Goal: Information Seeking & Learning: Learn about a topic

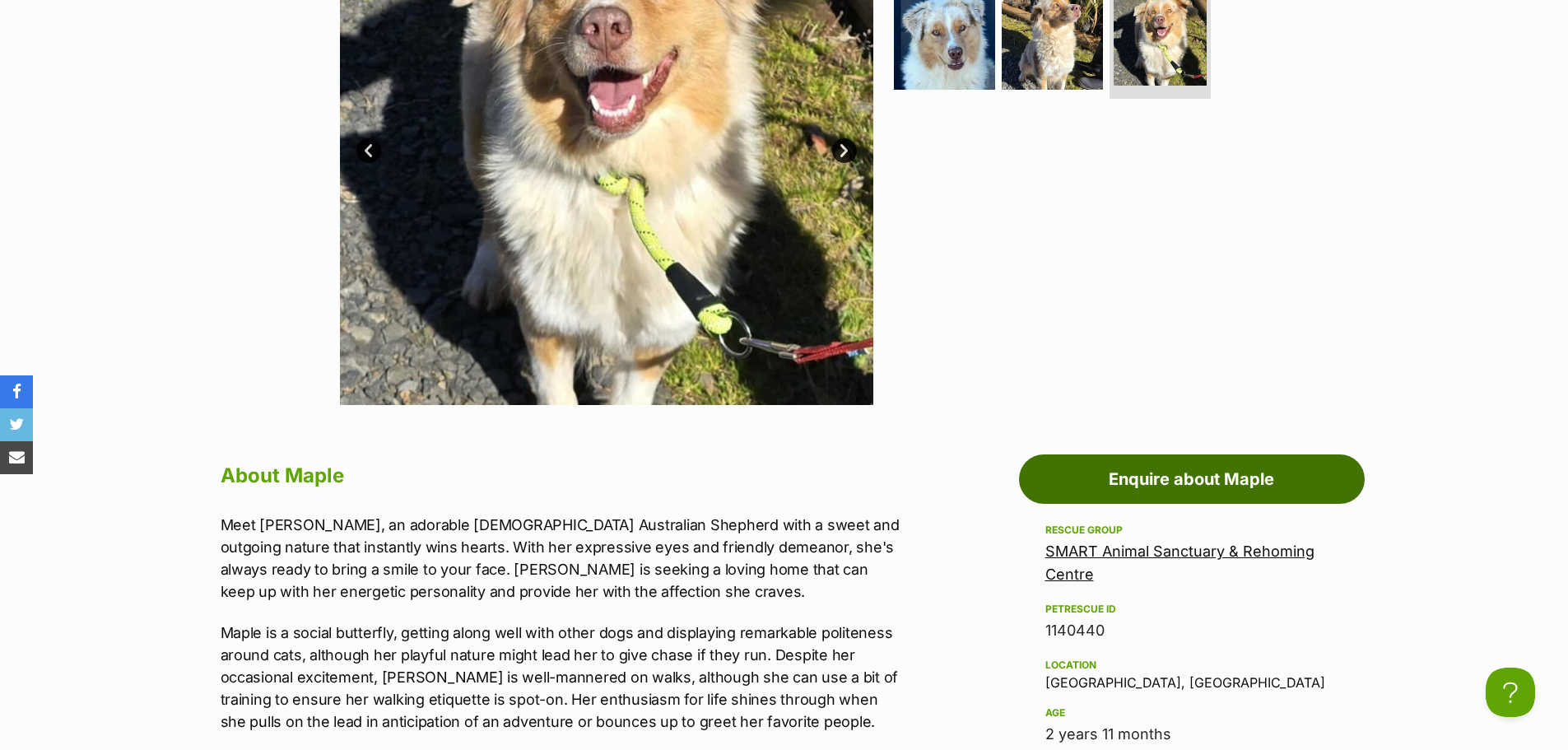
scroll to position [870, 0]
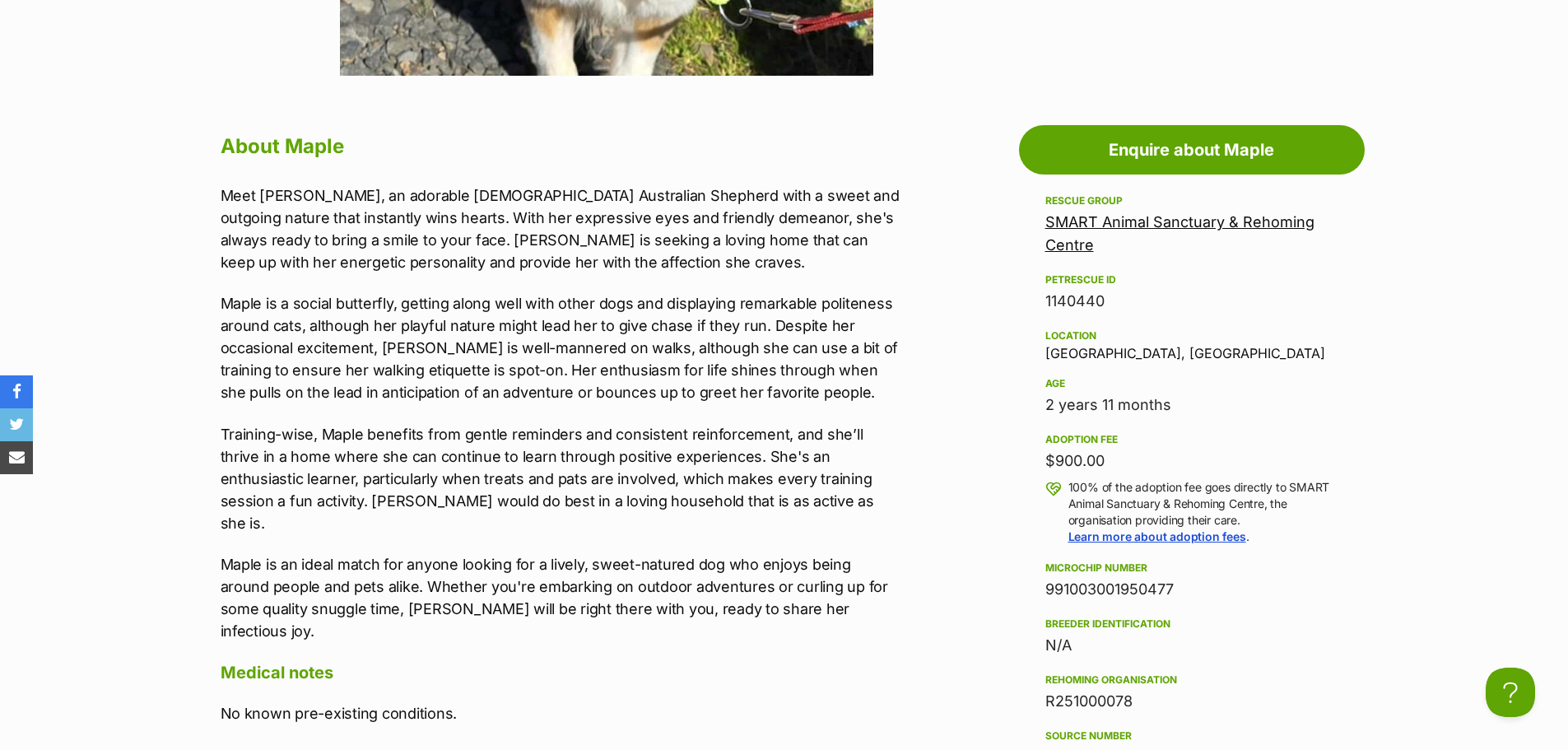
click at [1083, 226] on link "SMART Animal Sanctuary & Rehoming Centre" at bounding box center [1180, 233] width 270 height 40
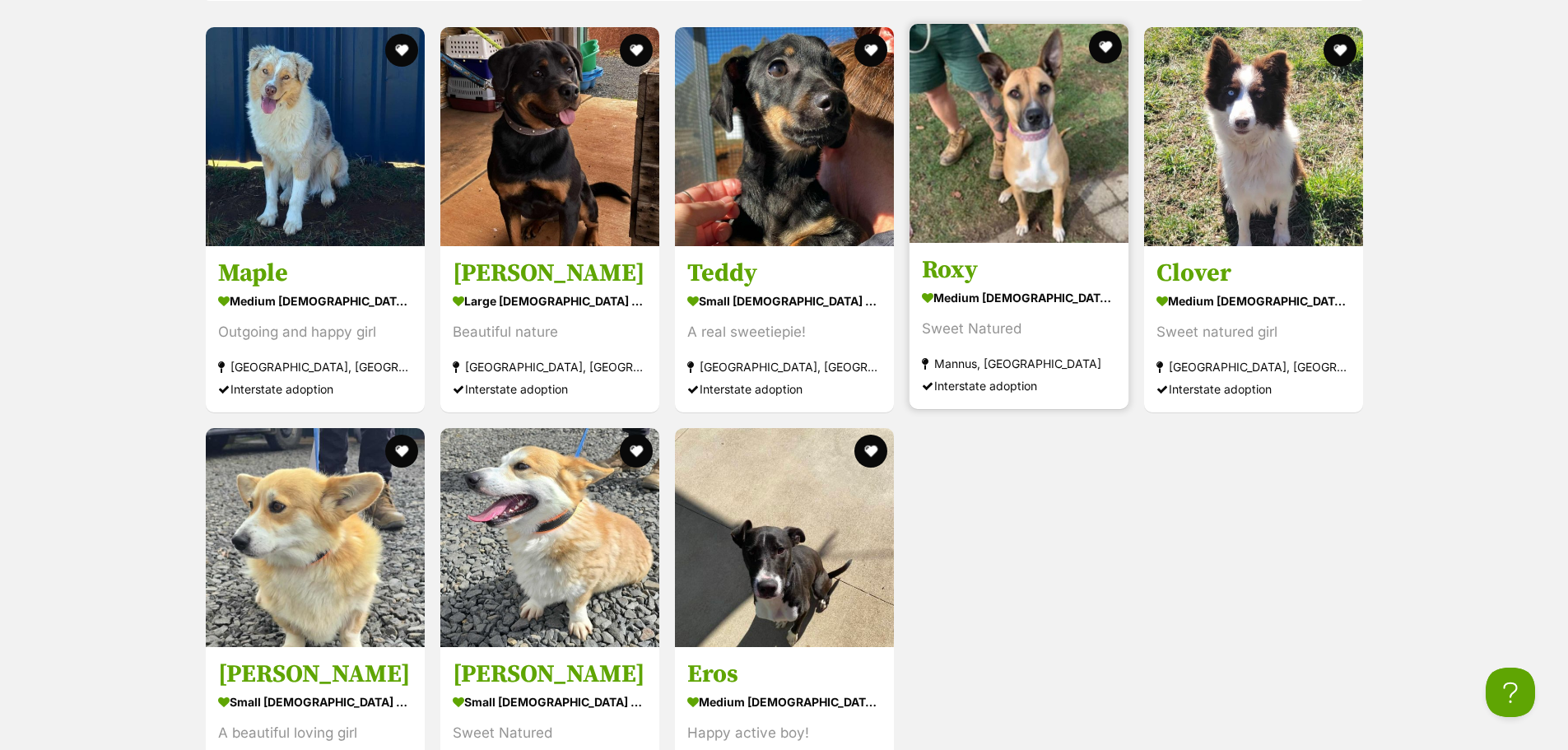
click at [1063, 286] on div "medium female Dog" at bounding box center [1019, 297] width 194 height 24
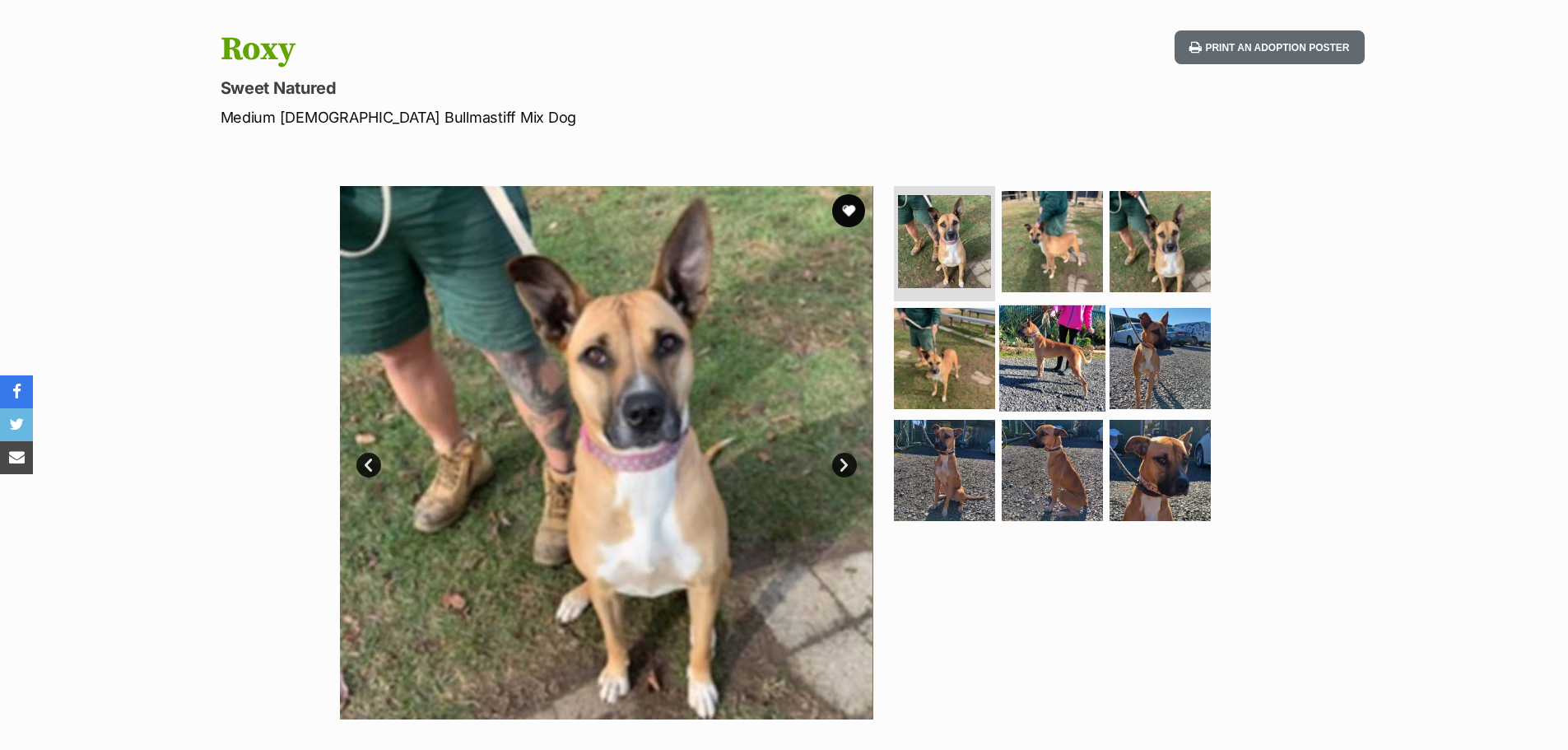
scroll to position [247, 0]
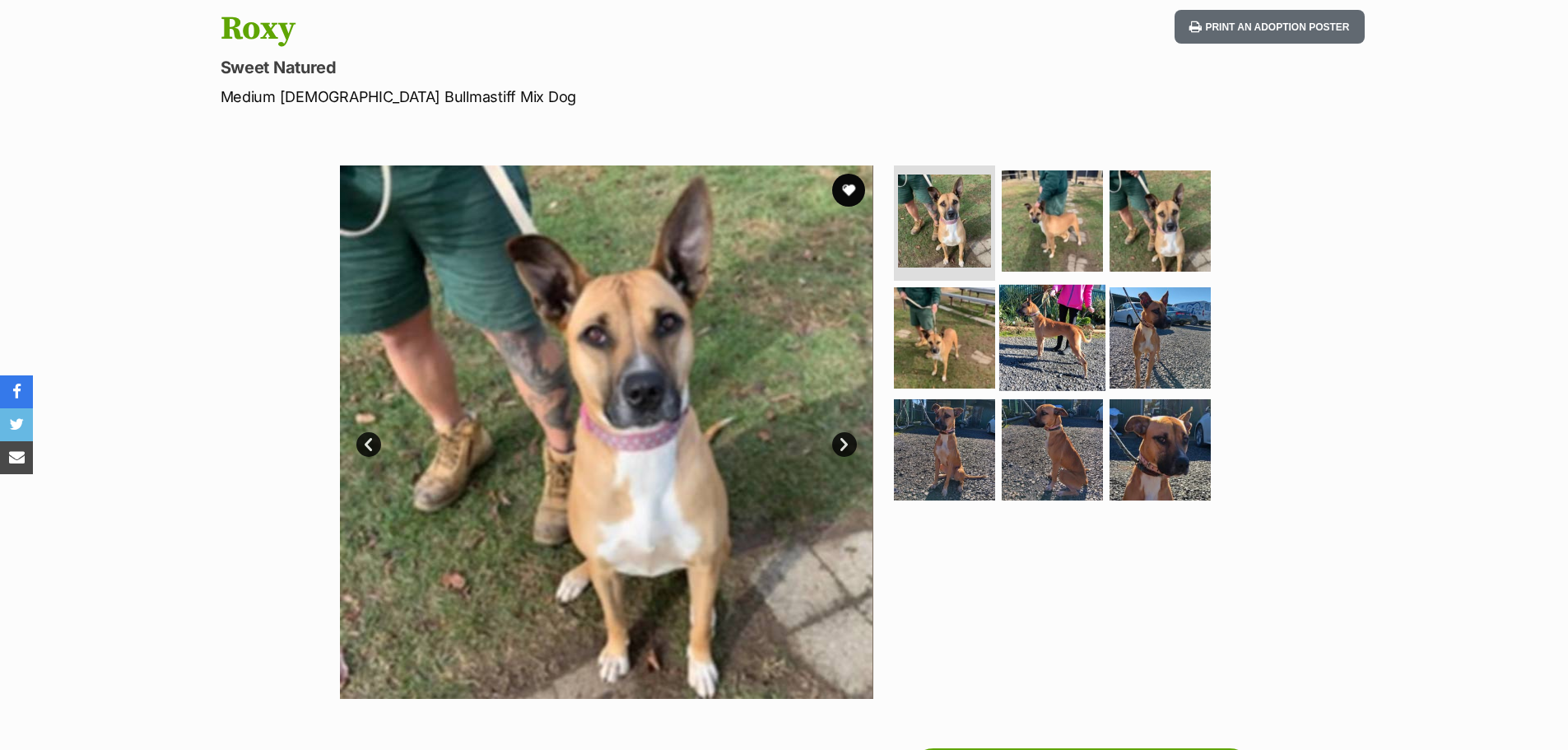
click at [1094, 356] on img at bounding box center [1053, 337] width 106 height 106
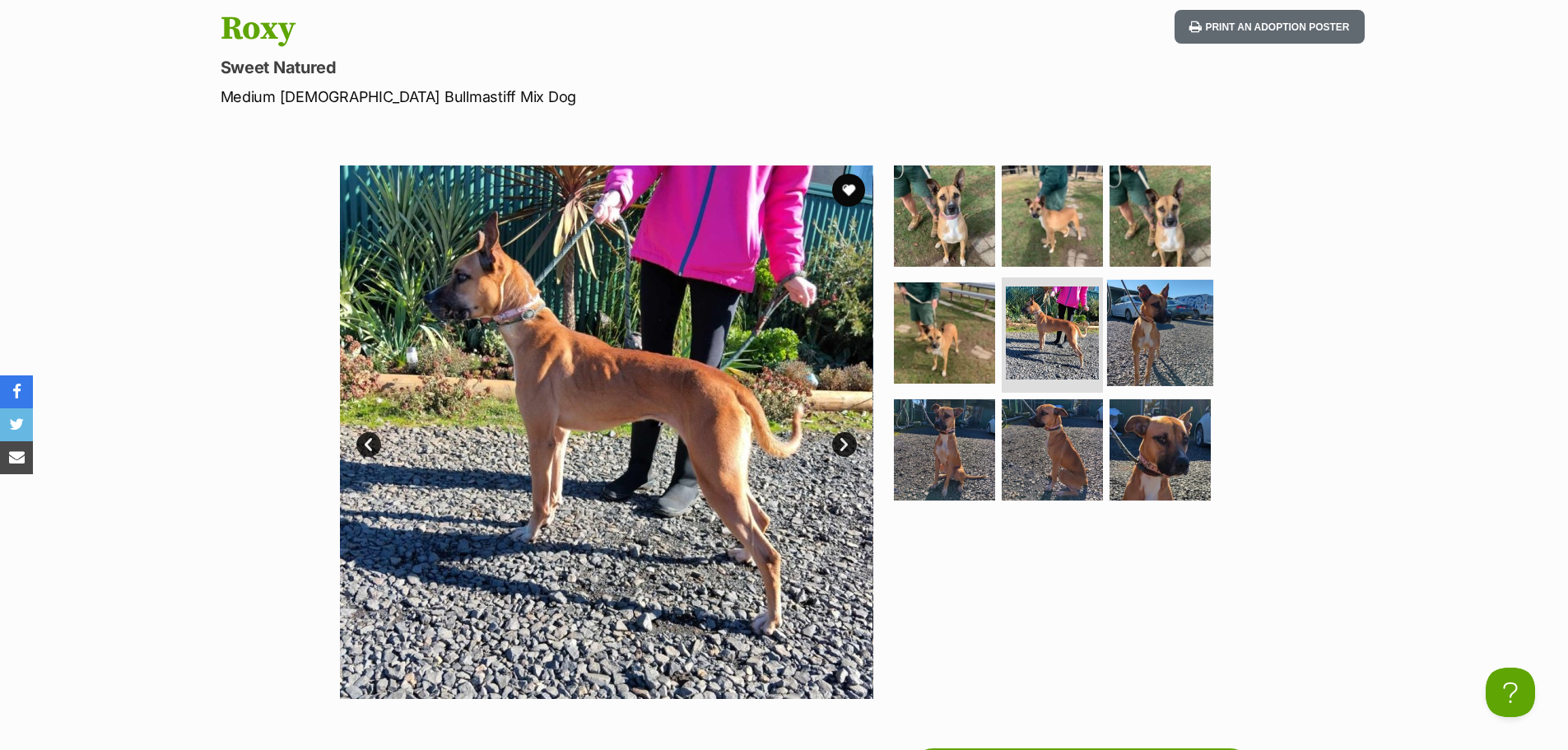
scroll to position [0, 0]
click at [1148, 332] on img at bounding box center [1160, 332] width 106 height 106
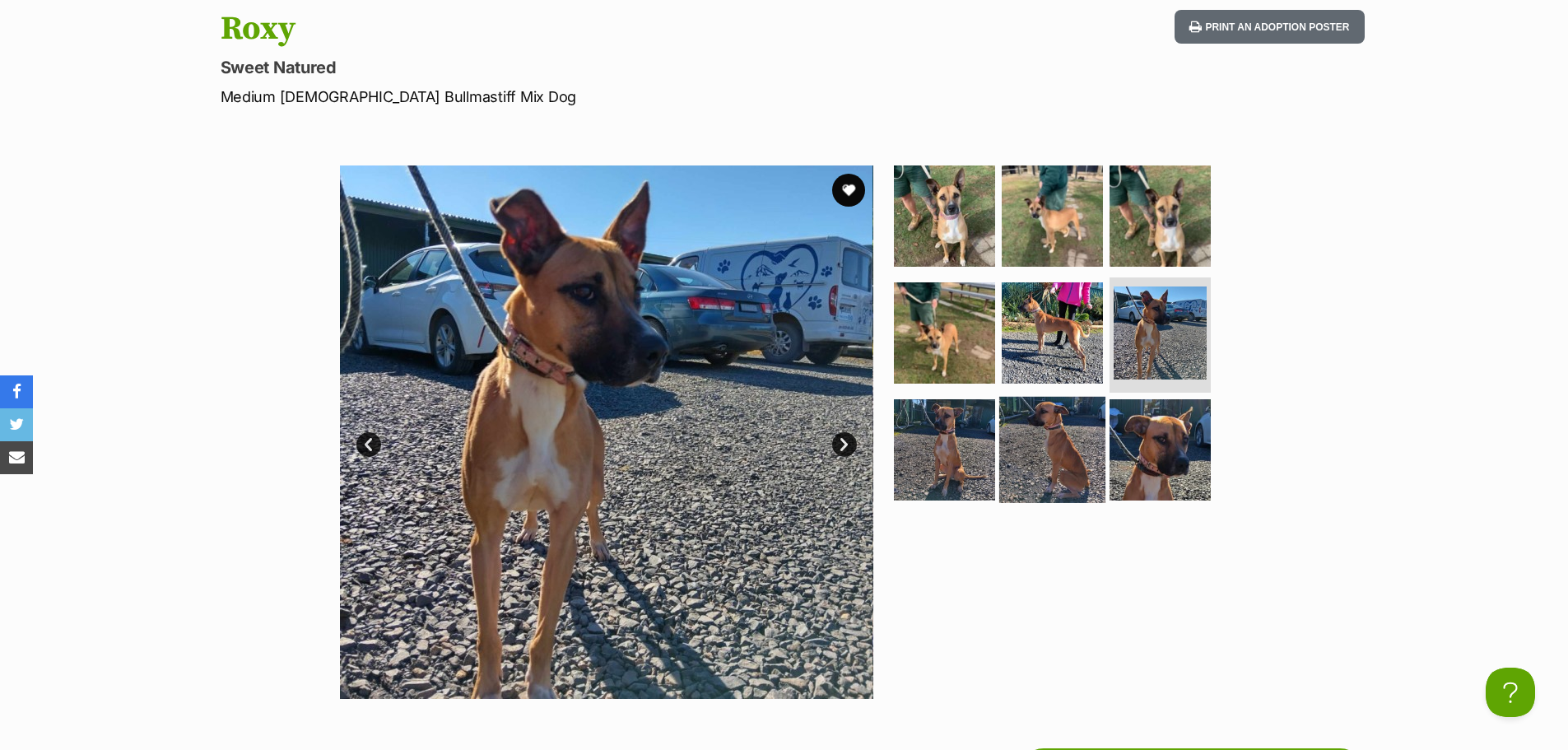
click at [1057, 420] on img at bounding box center [1053, 448] width 106 height 106
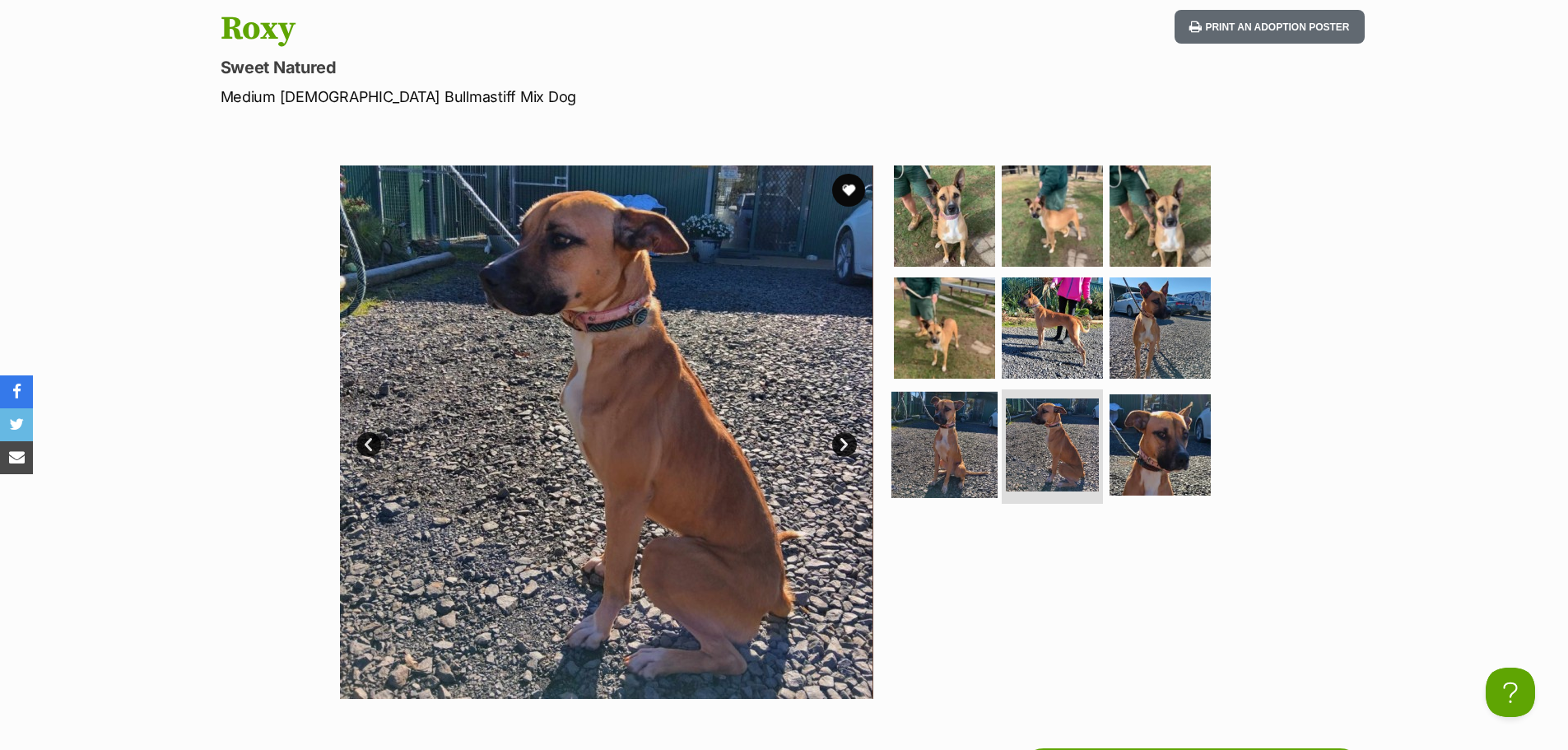
click at [971, 430] on img at bounding box center [945, 443] width 106 height 106
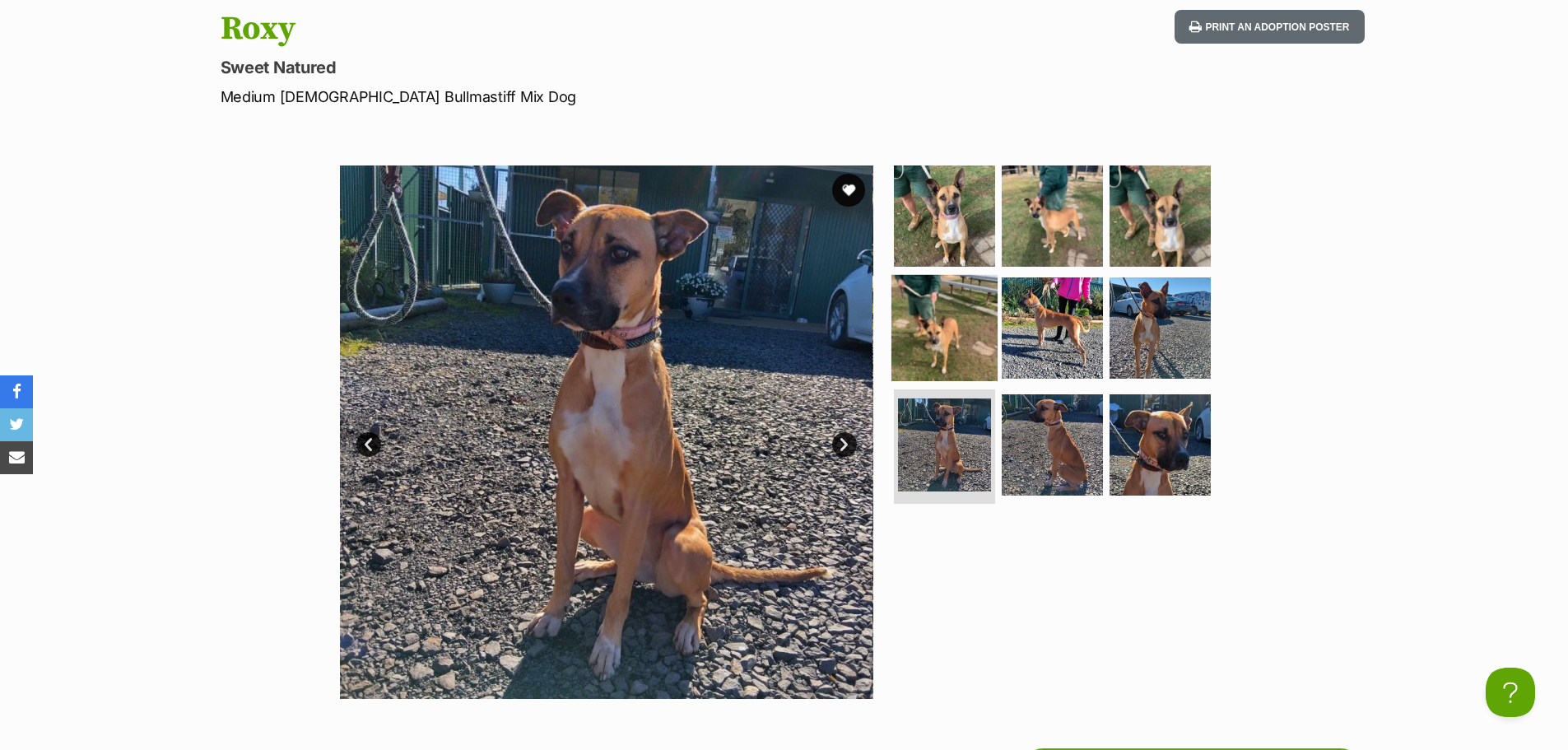
click at [938, 312] on img at bounding box center [945, 327] width 106 height 106
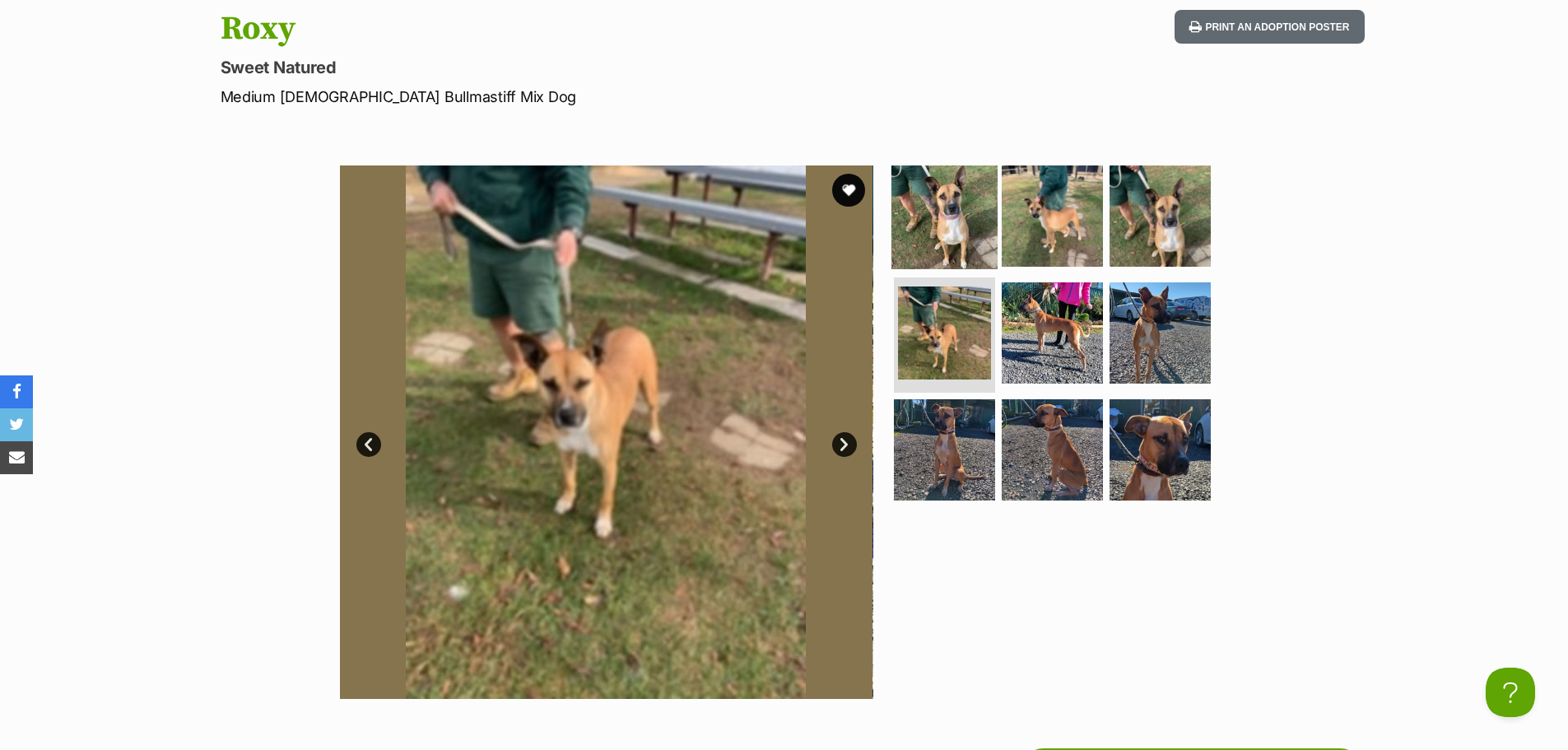
click at [966, 218] on img at bounding box center [945, 216] width 106 height 106
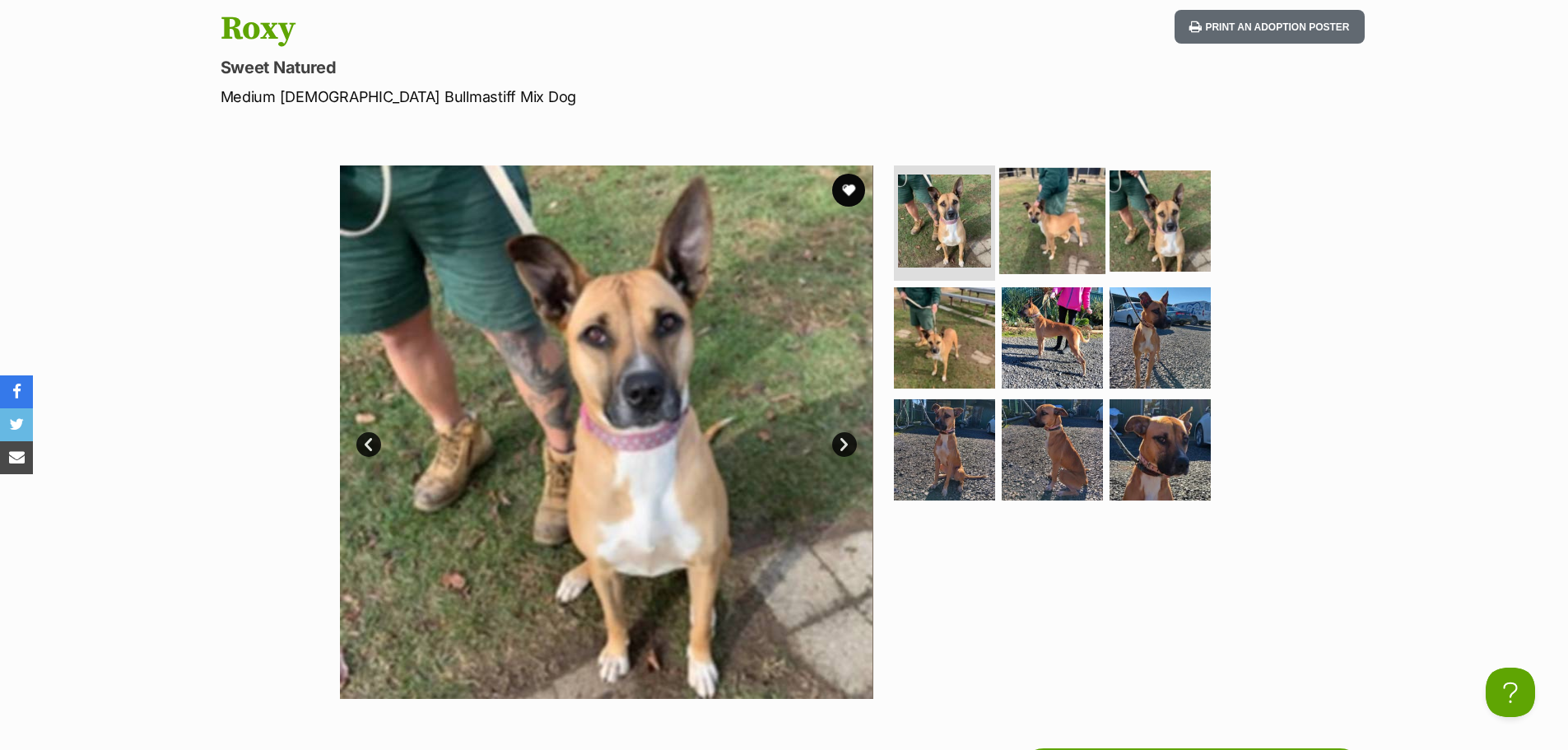
click at [1026, 228] on img at bounding box center [1053, 220] width 106 height 106
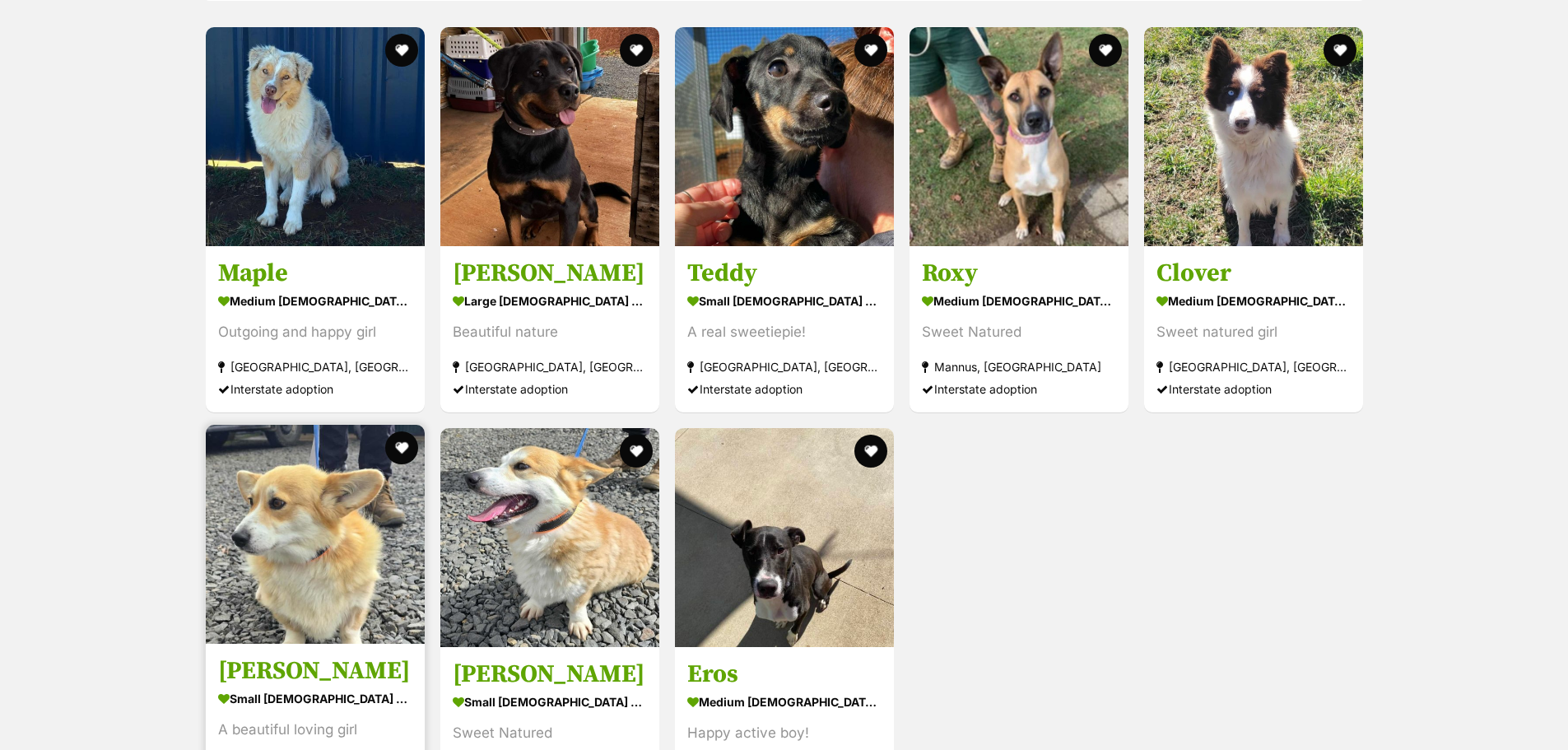
click at [361, 541] on img at bounding box center [315, 533] width 219 height 219
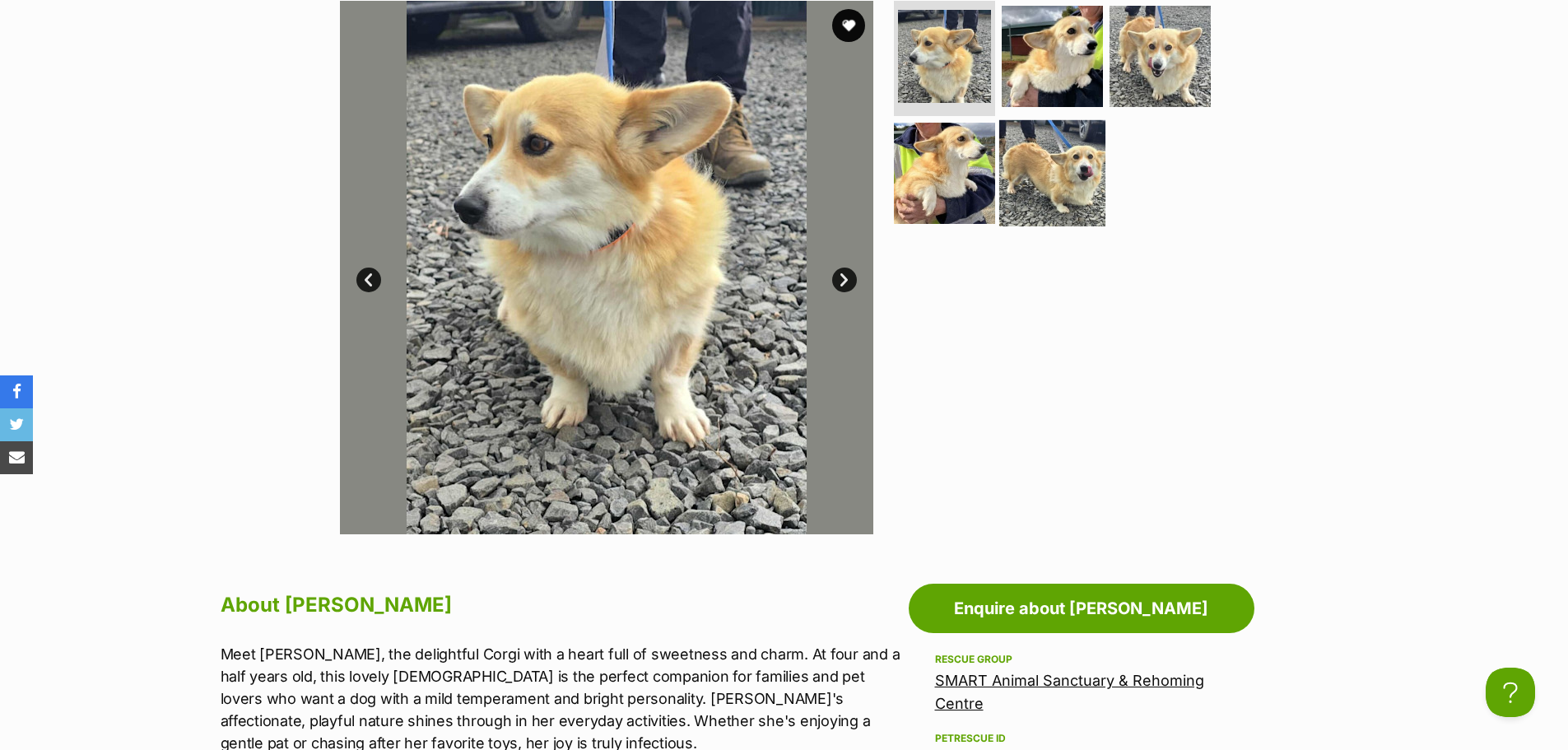
click at [1041, 155] on img at bounding box center [1053, 172] width 106 height 106
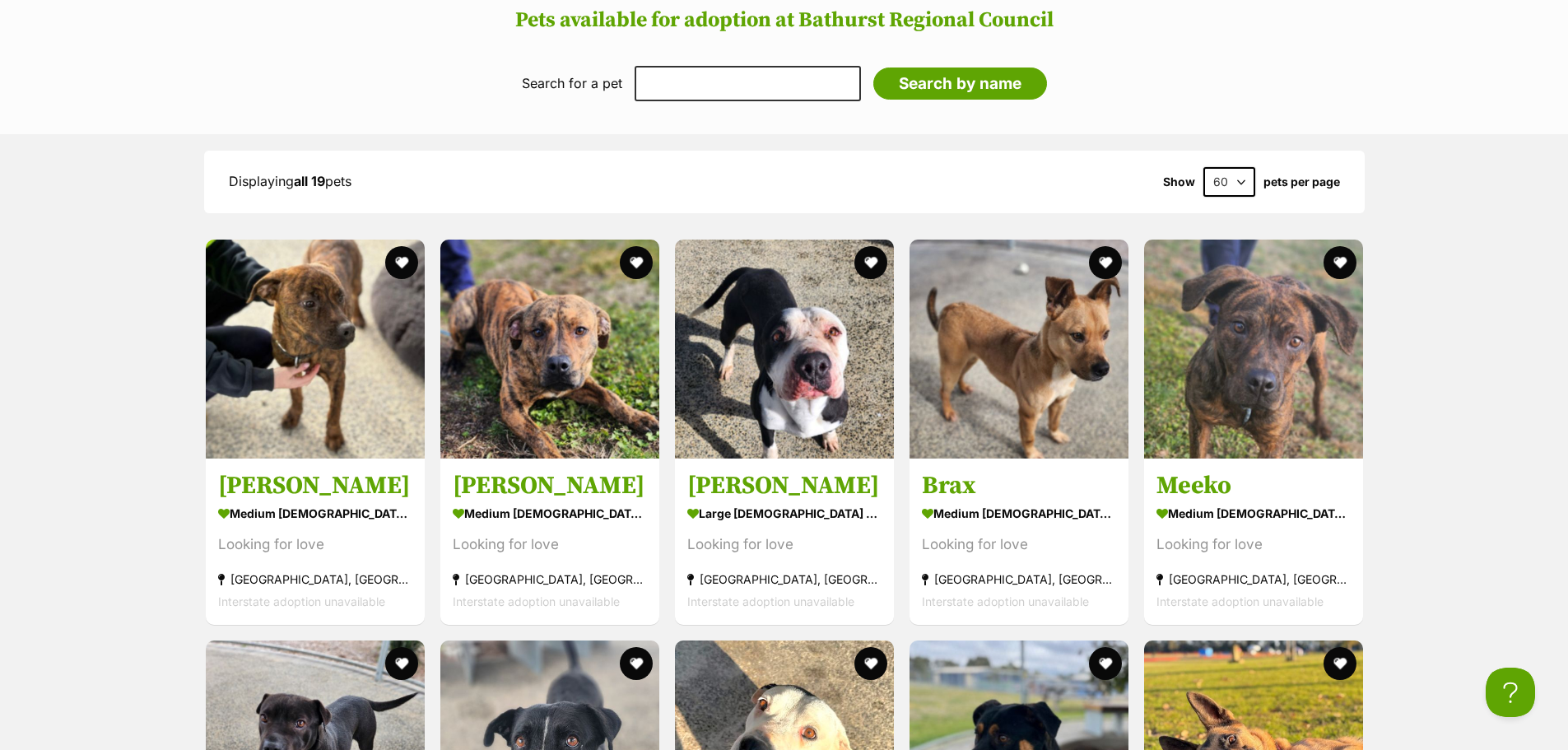
scroll to position [1810, 0]
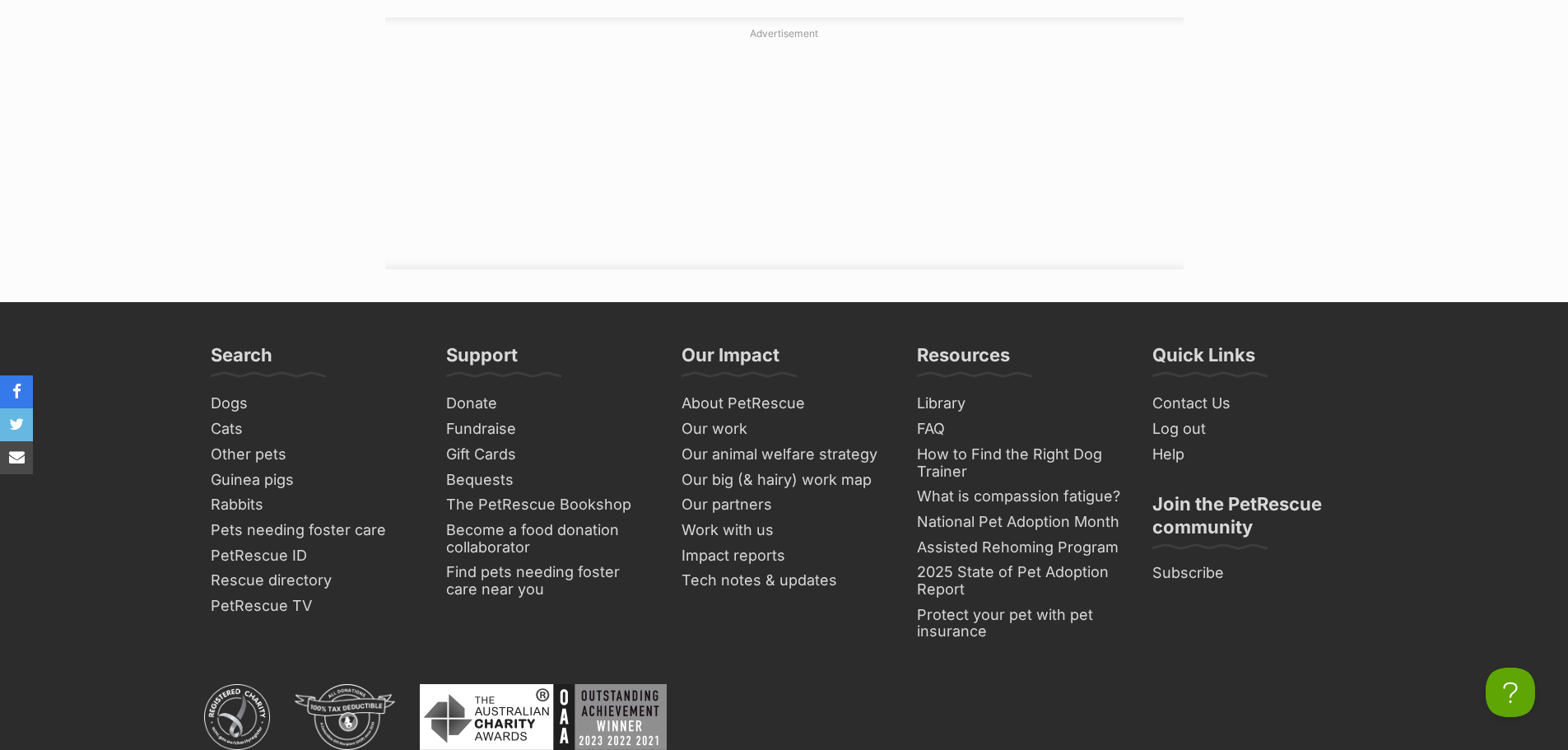
scroll to position [2139, 0]
